Goal: Browse casually: Explore the website without a specific task or goal

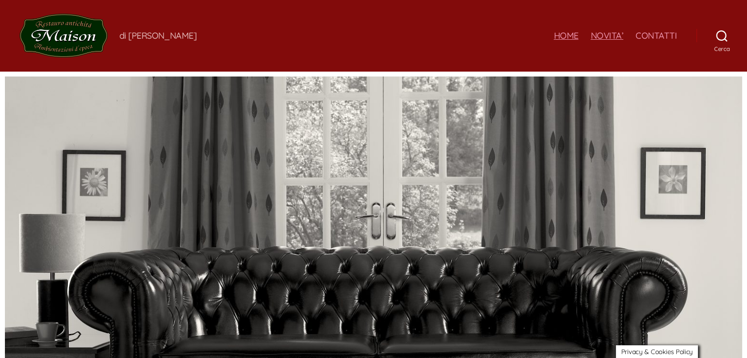
click at [622, 36] on link "NOVITA’" at bounding box center [606, 35] width 33 height 11
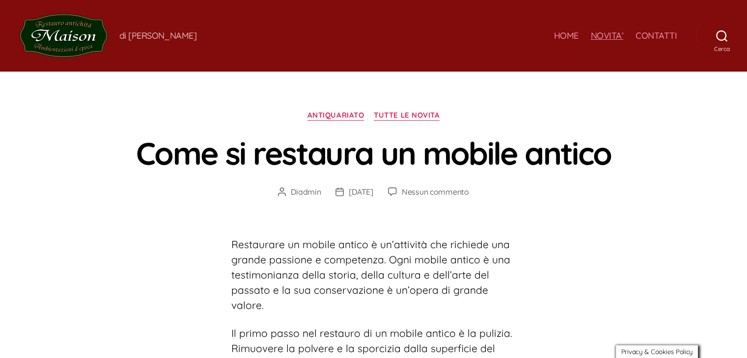
click at [73, 34] on img at bounding box center [64, 36] width 88 height 44
